Goal: Task Accomplishment & Management: Manage account settings

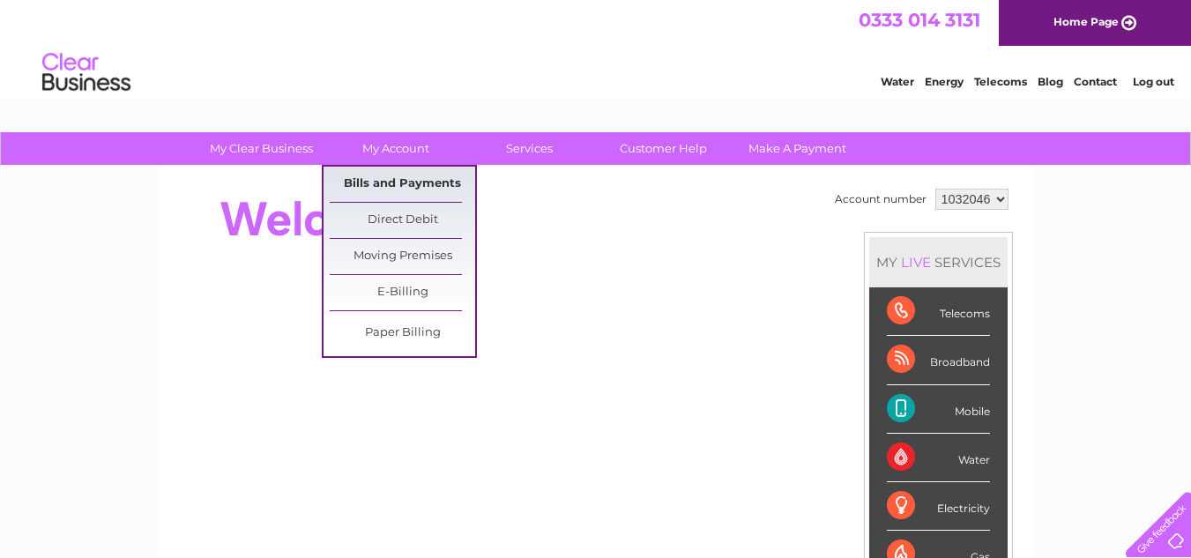
click at [389, 181] on link "Bills and Payments" at bounding box center [403, 184] width 146 height 35
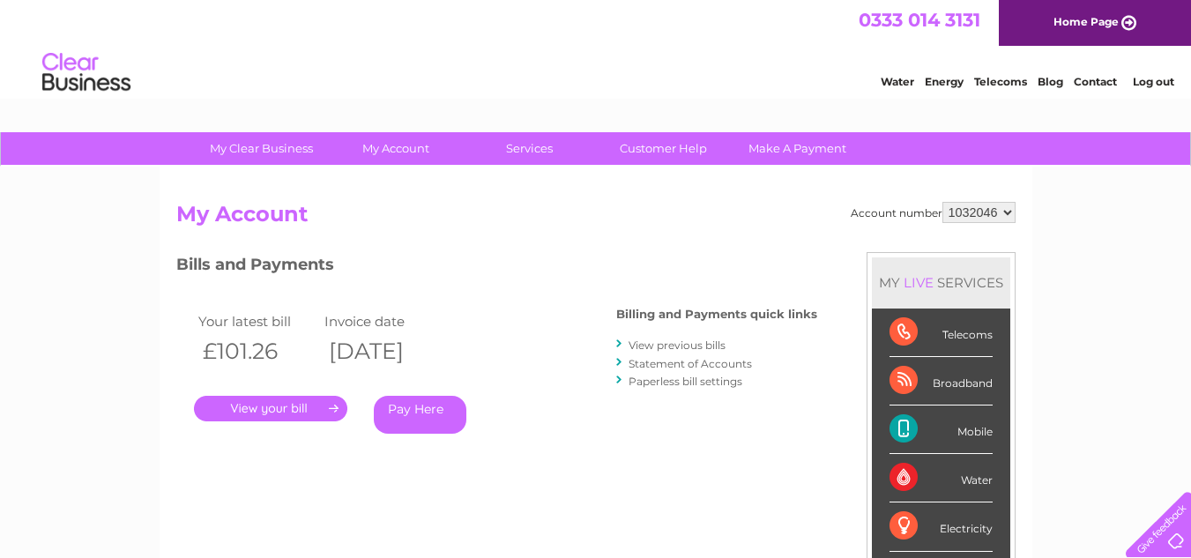
click at [688, 342] on link "View previous bills" at bounding box center [677, 345] width 97 height 13
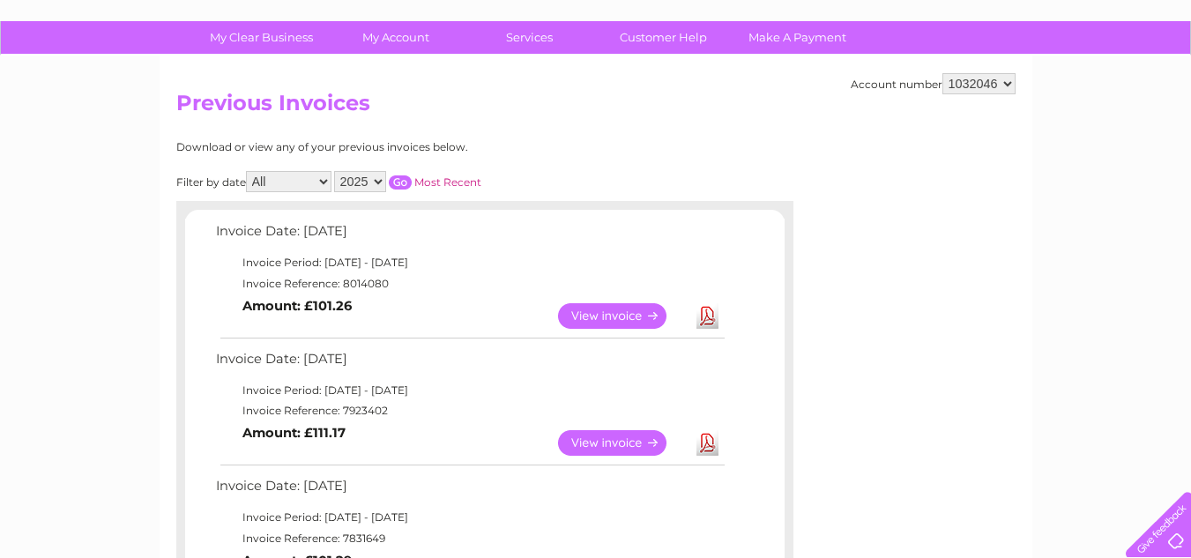
scroll to position [88, 0]
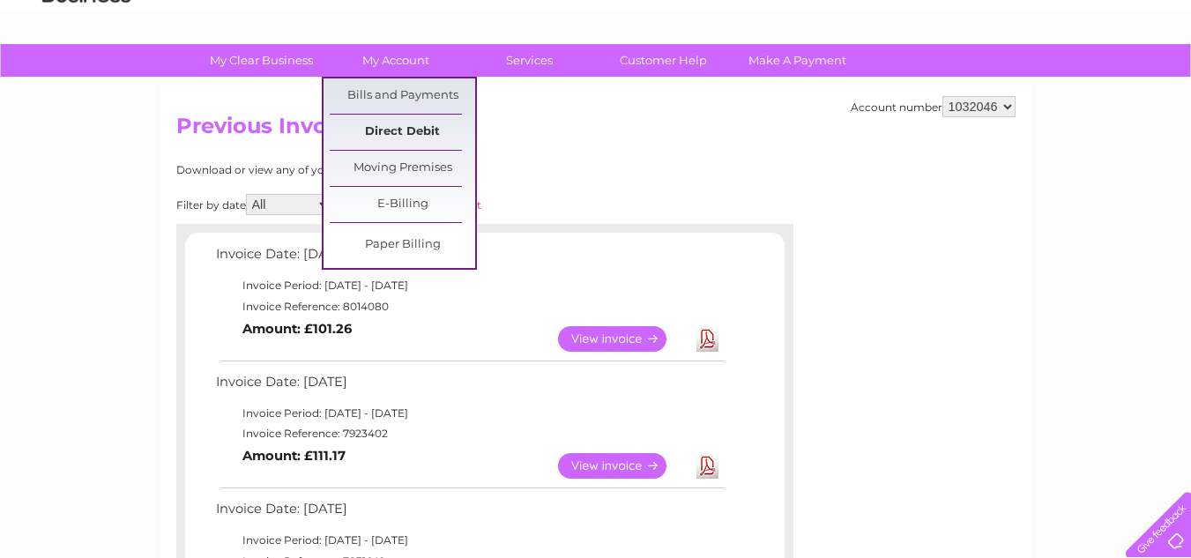
click at [414, 128] on link "Direct Debit" at bounding box center [403, 132] width 146 height 35
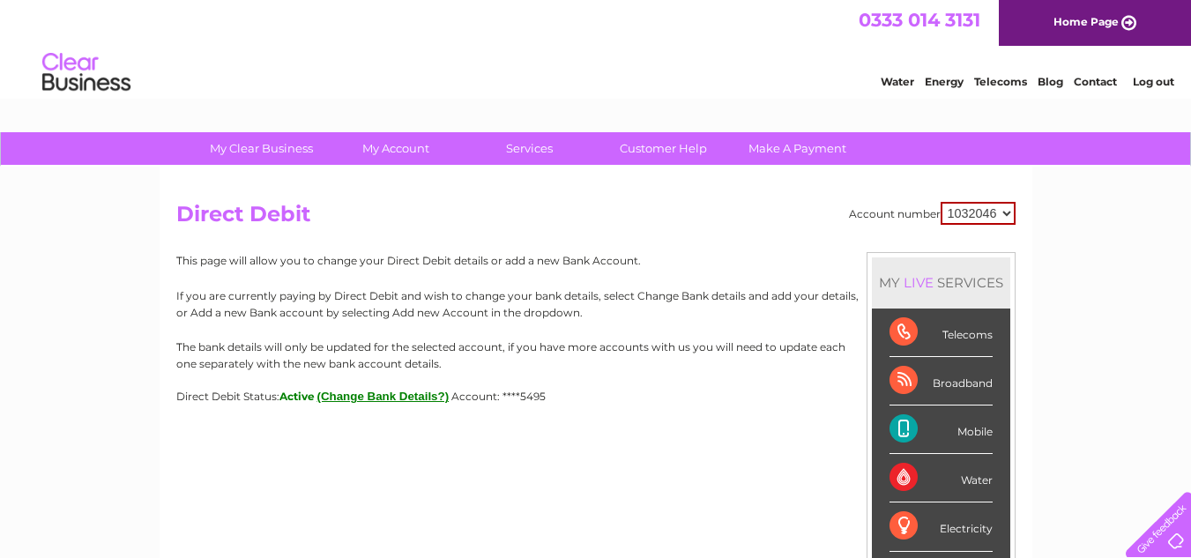
click at [953, 333] on div "Telecoms" at bounding box center [941, 333] width 103 height 49
click at [902, 325] on div "Telecoms" at bounding box center [941, 333] width 103 height 49
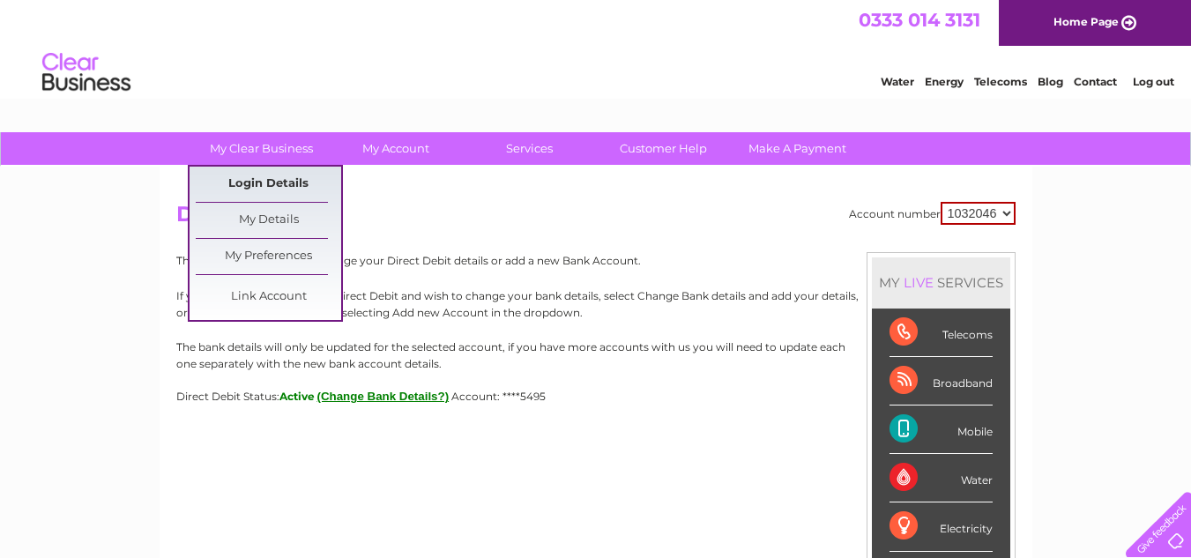
click at [259, 177] on link "Login Details" at bounding box center [269, 184] width 146 height 35
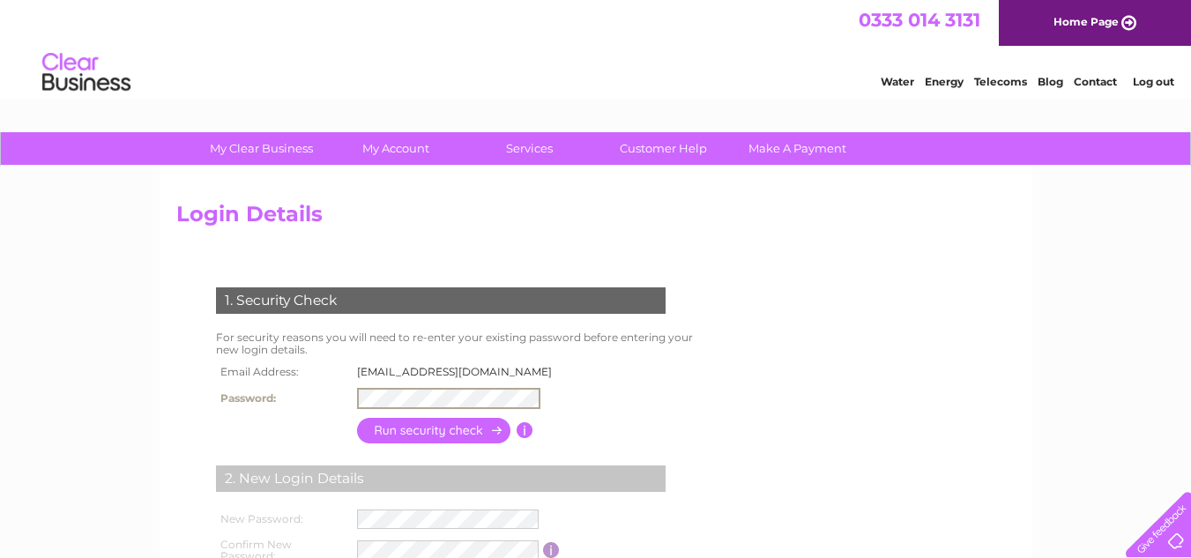
click at [625, 373] on div "1. Security Check For security reasons you will need to re-enter your existing …" at bounding box center [444, 465] width 536 height 391
click at [437, 426] on input "button" at bounding box center [434, 429] width 155 height 26
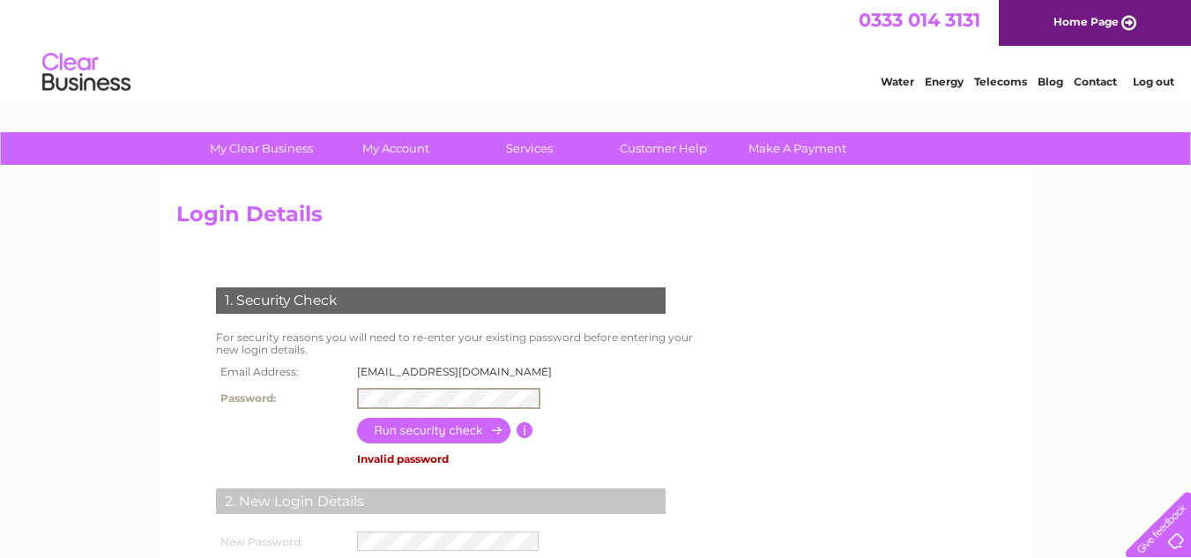
click at [629, 390] on div "1. Security Check For security reasons you will need to re-enter your existing …" at bounding box center [444, 477] width 536 height 414
click at [436, 422] on input "button" at bounding box center [434, 429] width 155 height 26
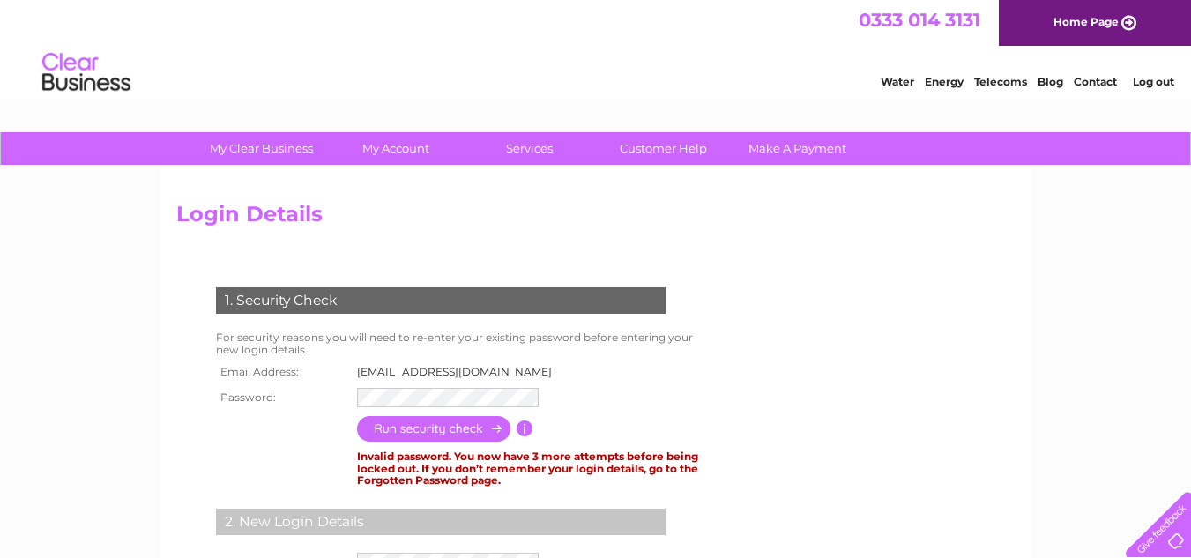
click at [873, 375] on form "1. Security Check For security reasons you will need to re-enter your existing …" at bounding box center [596, 495] width 840 height 487
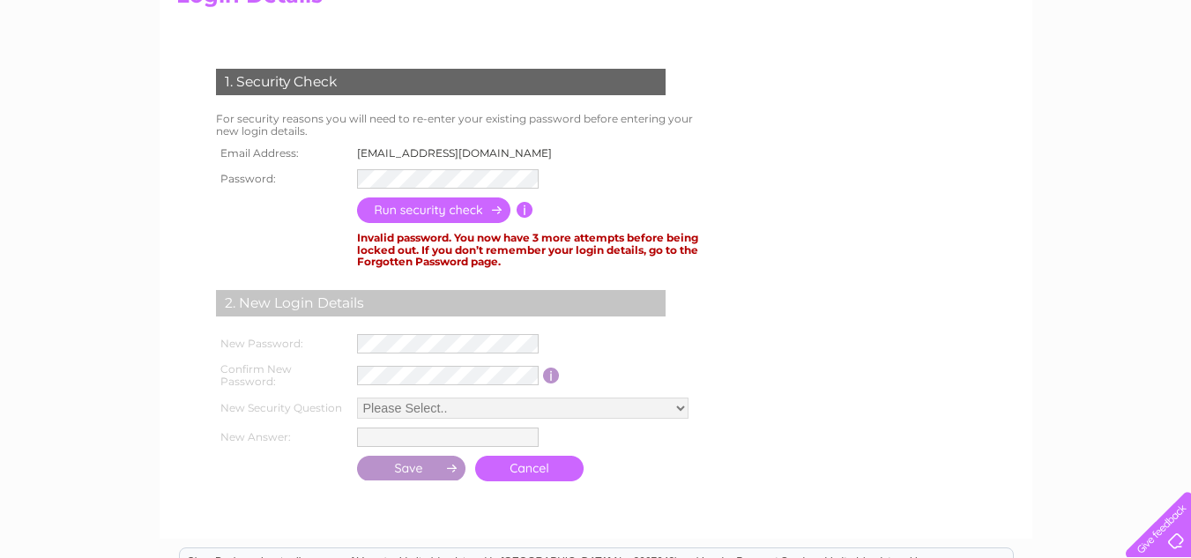
scroll to position [176, 0]
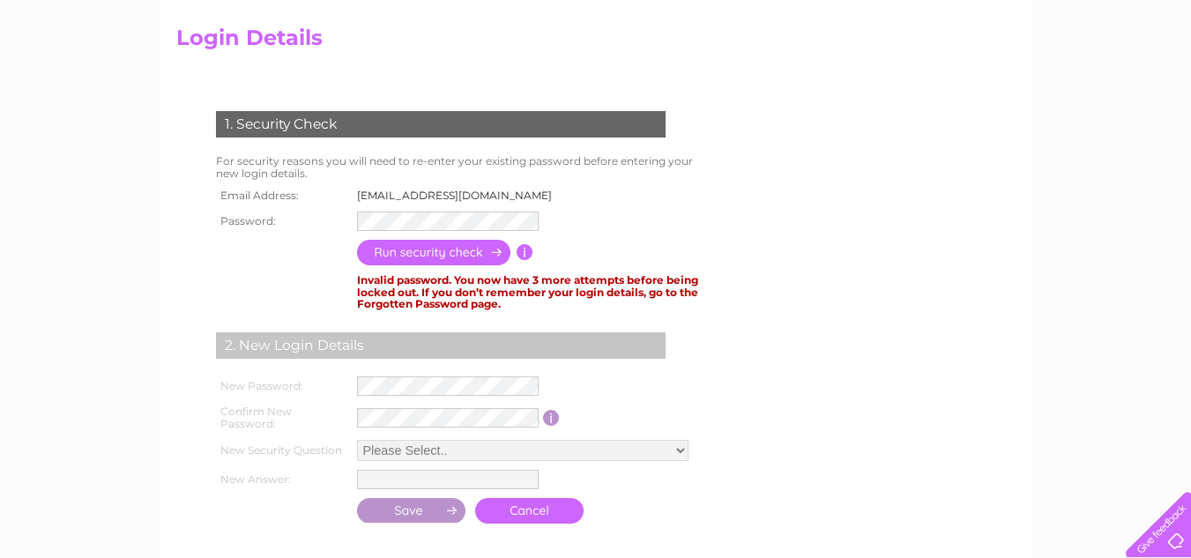
click at [526, 248] on input "button" at bounding box center [525, 252] width 17 height 16
click at [789, 254] on form "1. Security Check For security reasons you will need to re-enter your existing …" at bounding box center [596, 319] width 840 height 487
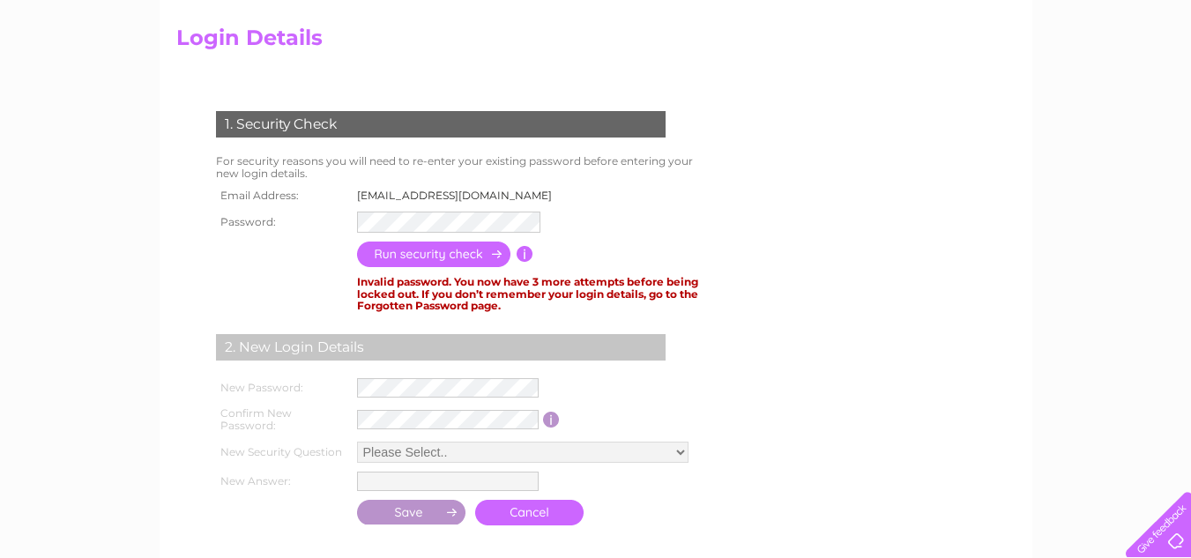
click at [462, 253] on input "button" at bounding box center [434, 255] width 155 height 26
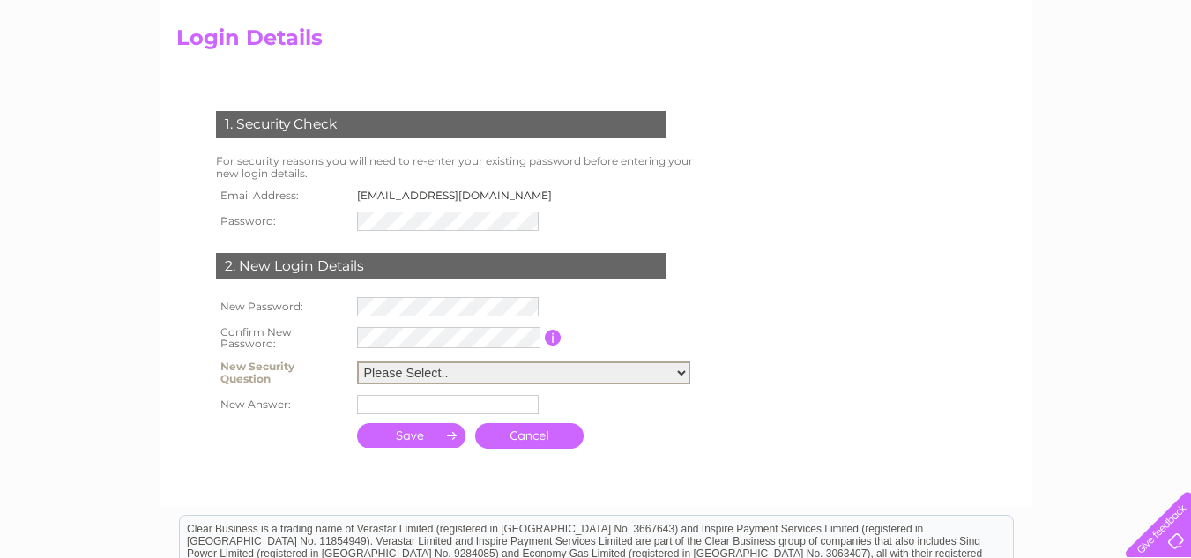
click at [675, 366] on select "Please Select.. In what town or city was your first job? In what town or city d…" at bounding box center [523, 373] width 333 height 23
select select "5"
click at [357, 362] on select "Please Select.. In what town or city was your first job? In what town or city d…" at bounding box center [523, 373] width 333 height 23
click at [365, 405] on input "text" at bounding box center [448, 404] width 182 height 19
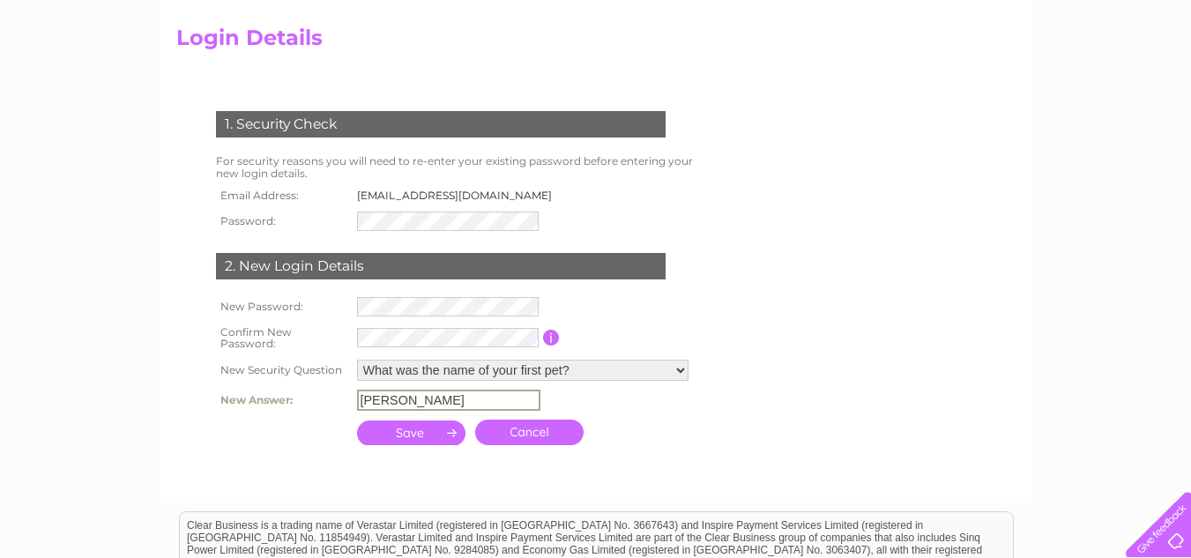
type input "kim"
click at [422, 429] on input "submit" at bounding box center [411, 431] width 109 height 25
